Goal: Information Seeking & Learning: Learn about a topic

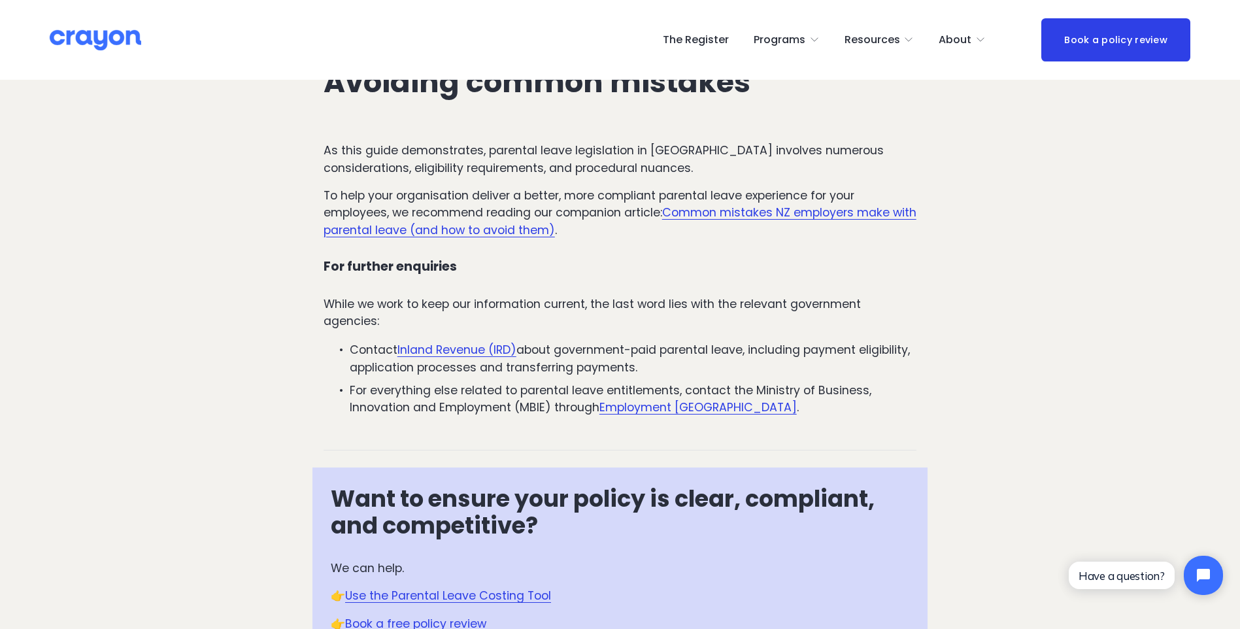
scroll to position [4023, 0]
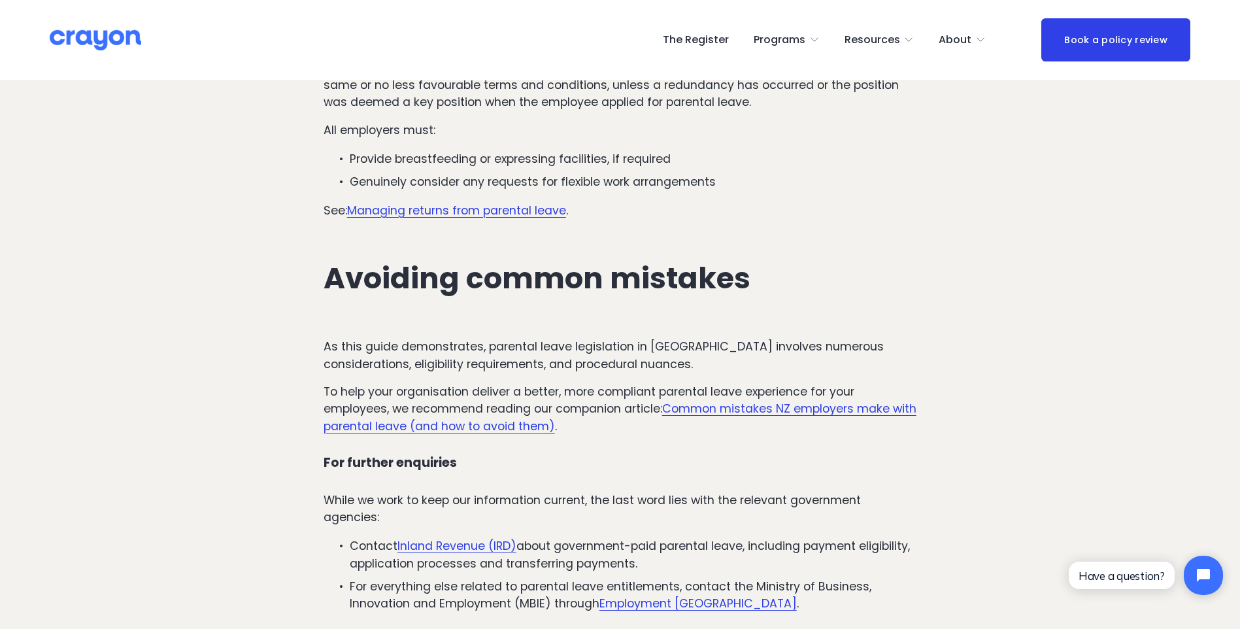
click at [518, 203] on link "Managing returns from parental leave" at bounding box center [456, 211] width 219 height 16
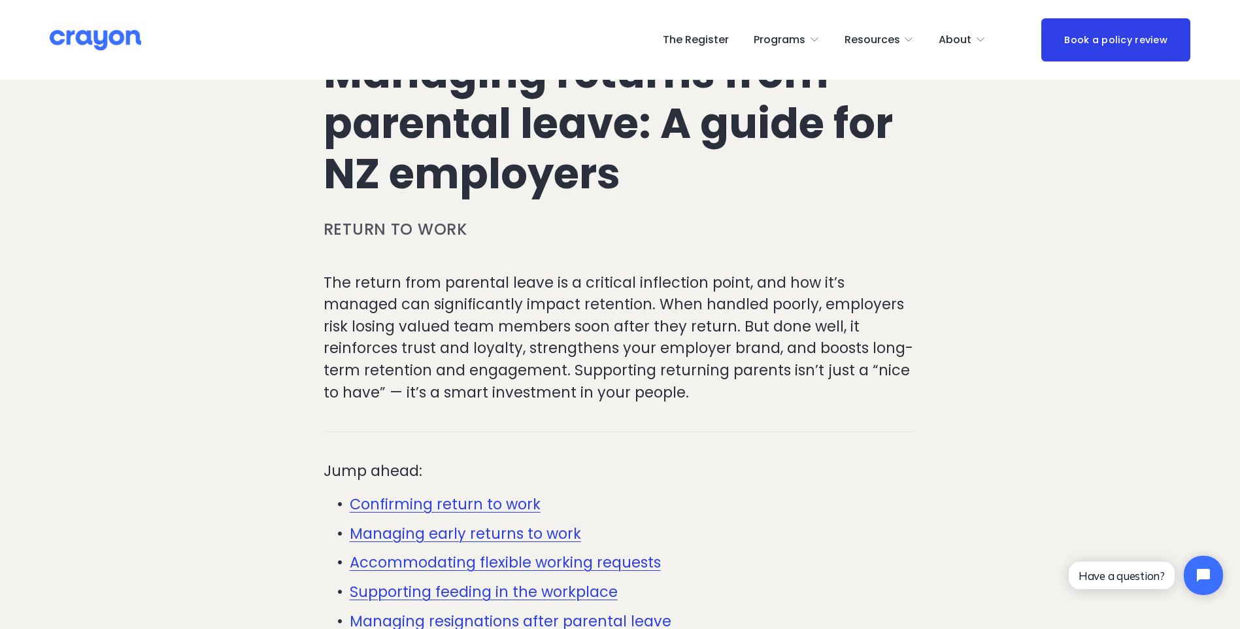
scroll to position [261, 0]
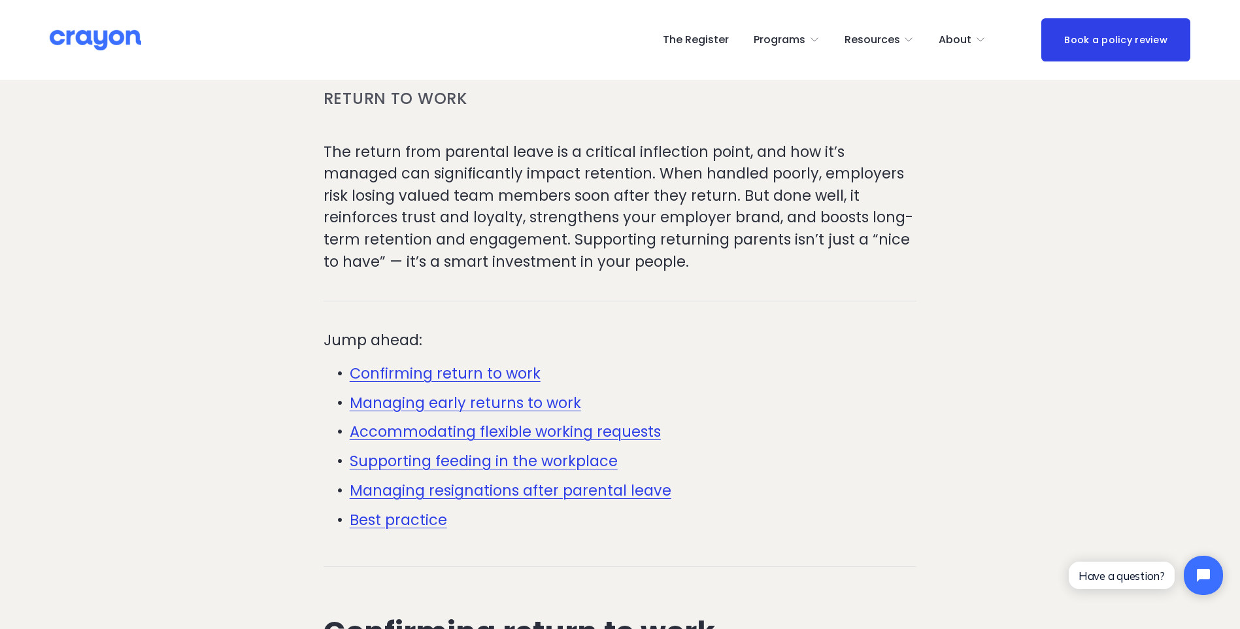
click at [399, 528] on link "Best practice" at bounding box center [398, 519] width 97 height 21
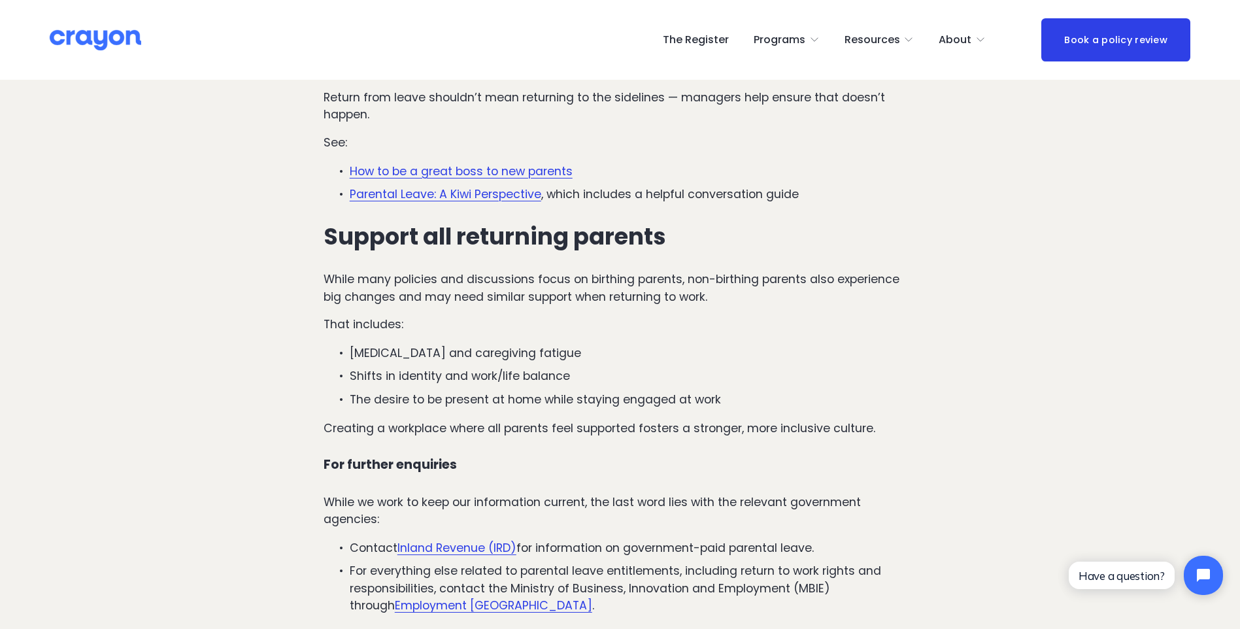
scroll to position [4964, 0]
